Goal: Task Accomplishment & Management: Use online tool/utility

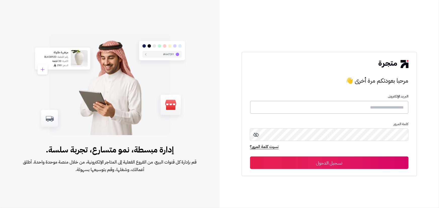
type input "**********"
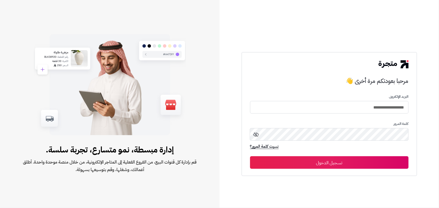
click at [318, 161] on button "تسجيل الدخول" at bounding box center [329, 163] width 159 height 13
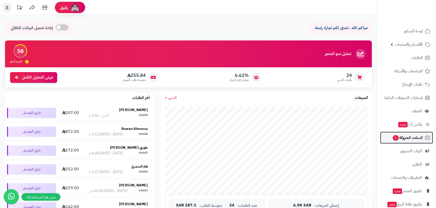
click at [422, 141] on span "السلات المتروكة 1" at bounding box center [407, 137] width 30 height 7
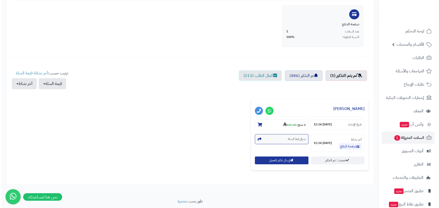
scroll to position [114, 0]
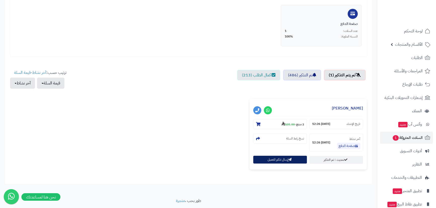
click at [265, 162] on button "إرسال تذكير للعميل" at bounding box center [280, 160] width 54 height 8
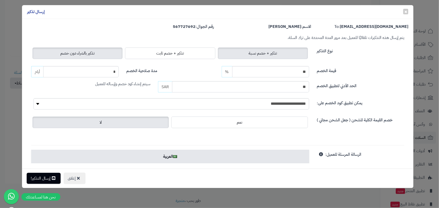
click at [61, 53] on label "تذكير بالشراء دون خصم" at bounding box center [77, 54] width 90 height 12
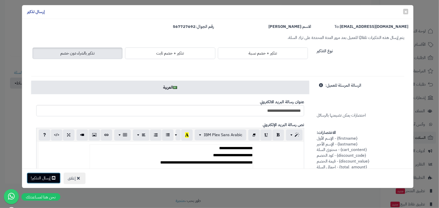
click at [45, 178] on button "إرسال التذكير!" at bounding box center [44, 178] width 34 height 11
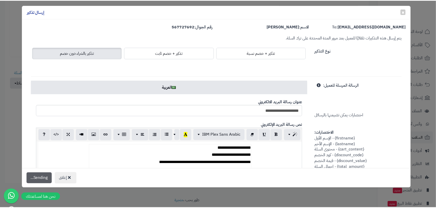
scroll to position [131, 0]
